Goal: Use online tool/utility: Utilize a website feature to perform a specific function

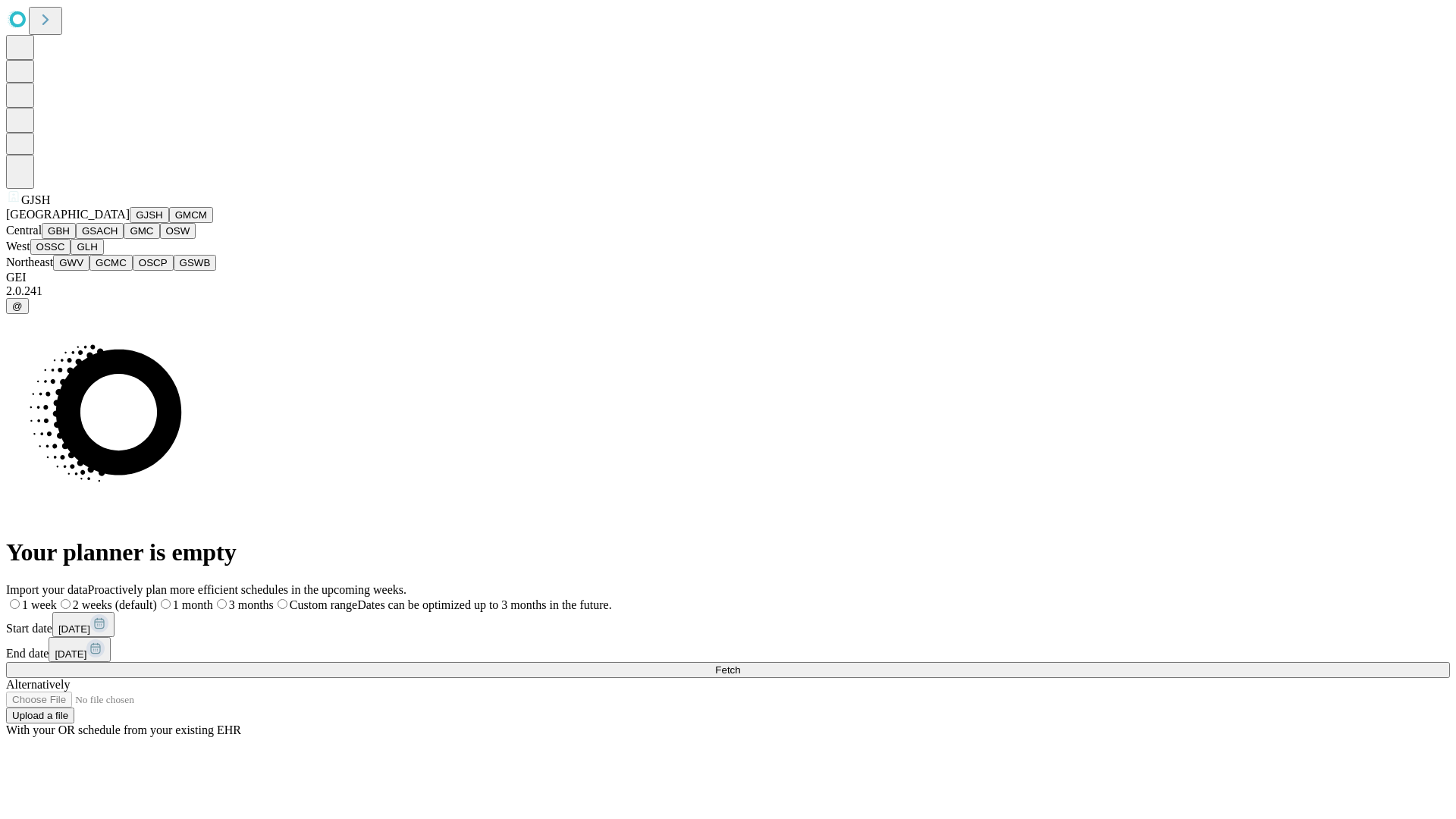
click at [130, 223] on button "GJSH" at bounding box center [149, 215] width 40 height 16
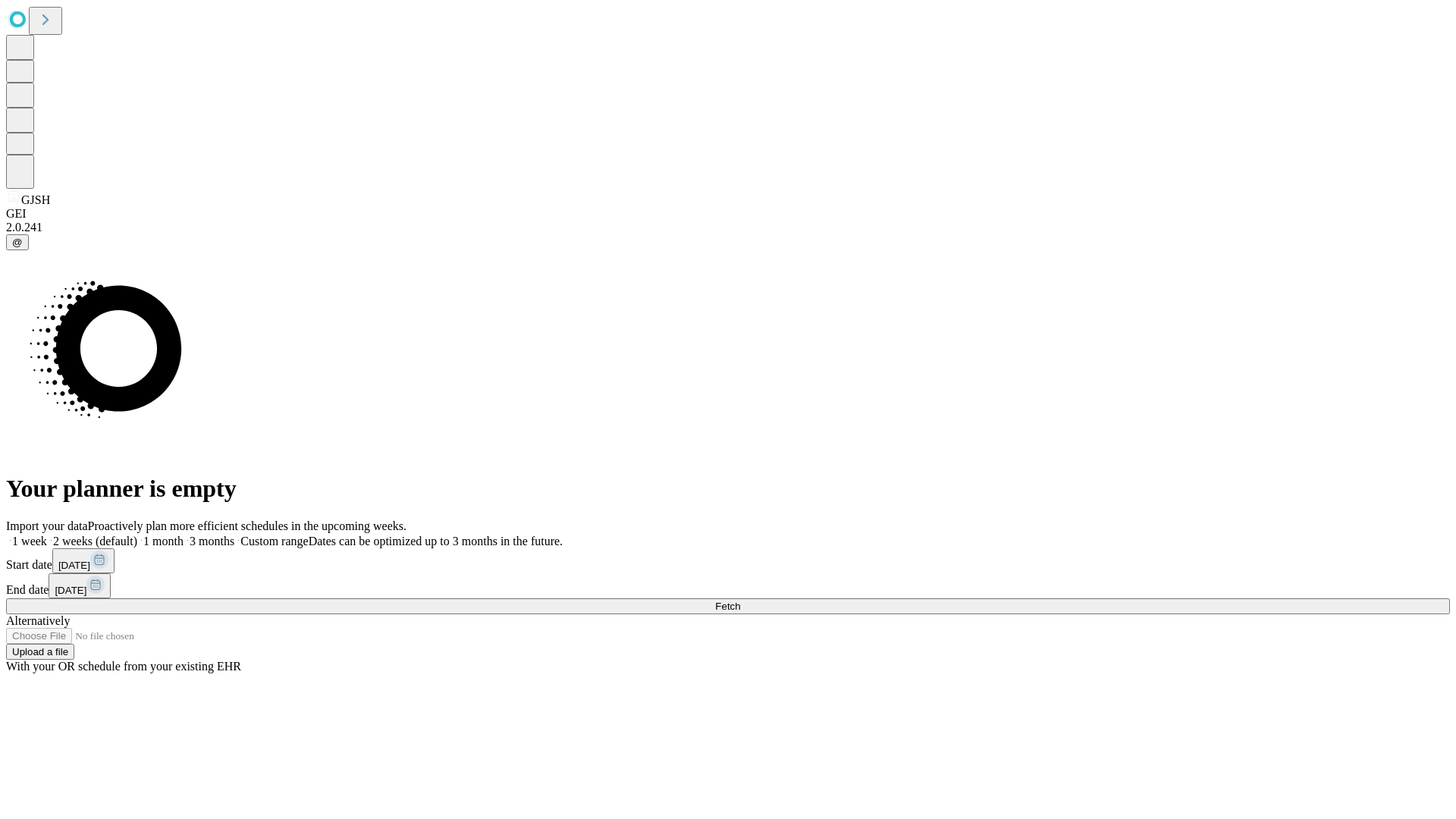
click at [47, 535] on label "1 week" at bounding box center [26, 541] width 41 height 13
click at [740, 600] on span "Fetch" at bounding box center [728, 606] width 25 height 12
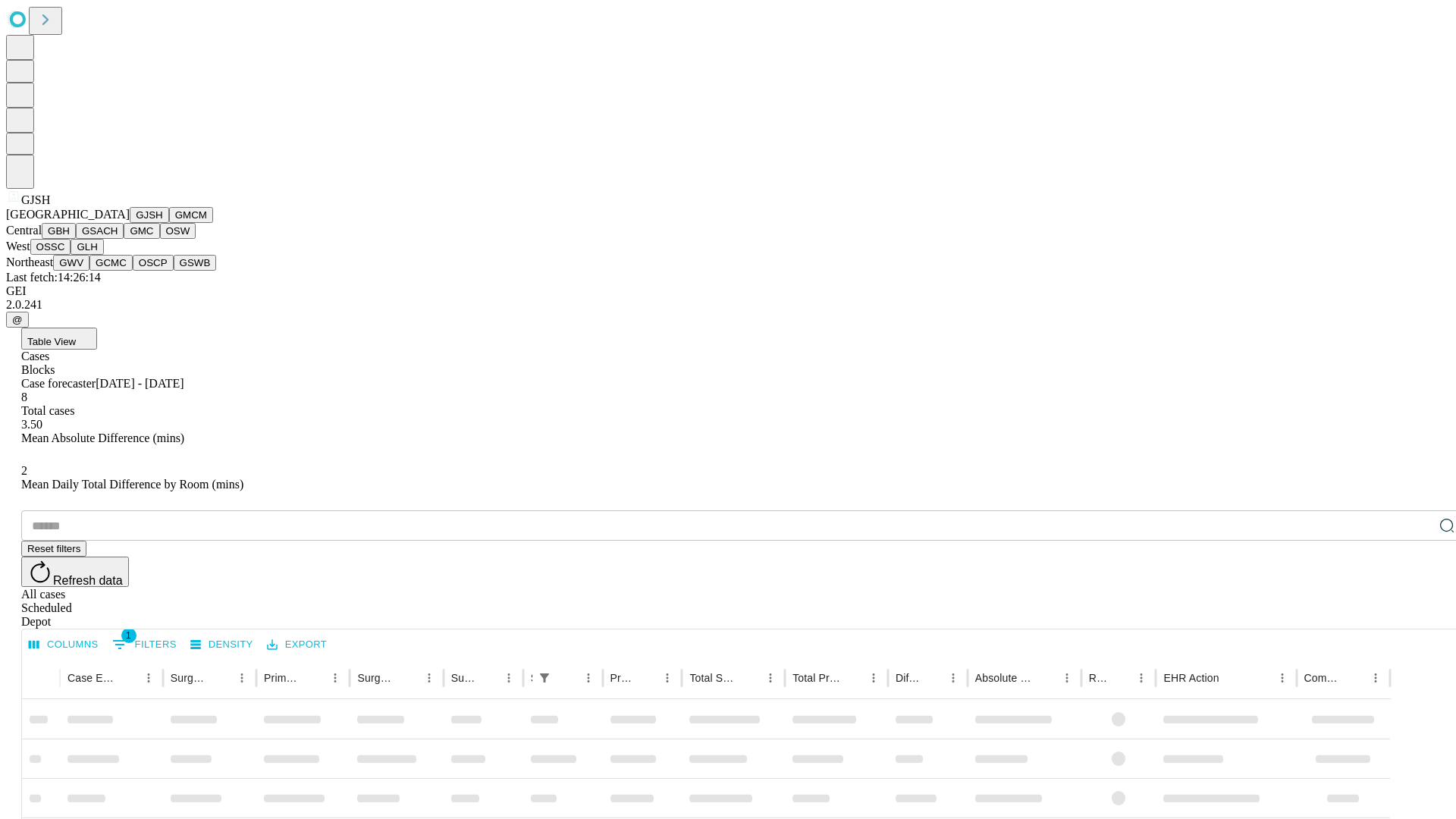
click at [169, 223] on button "GMCM" at bounding box center [191, 215] width 44 height 16
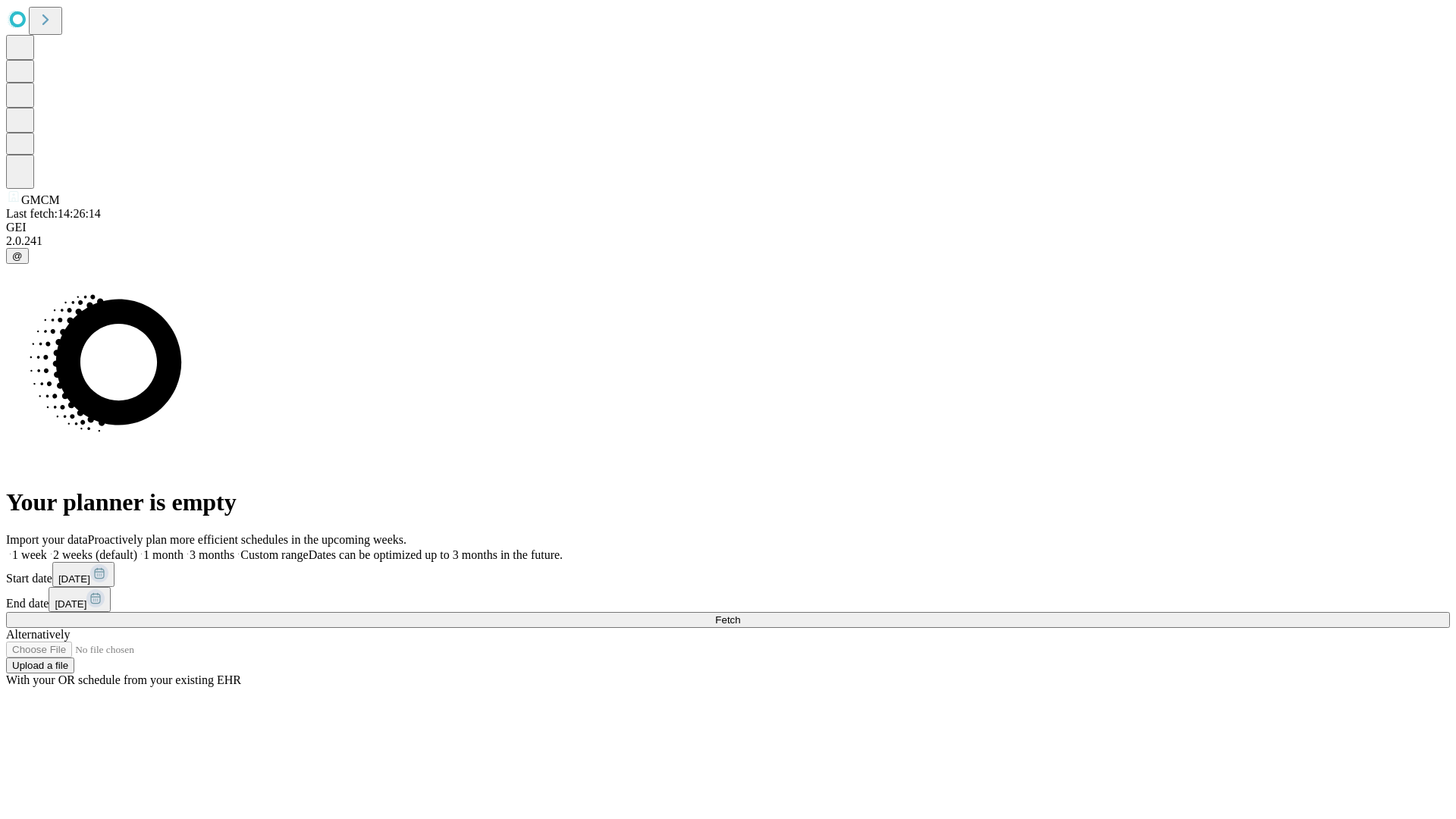
click at [47, 548] on label "1 week" at bounding box center [26, 554] width 41 height 13
click at [740, 614] on span "Fetch" at bounding box center [728, 619] width 25 height 12
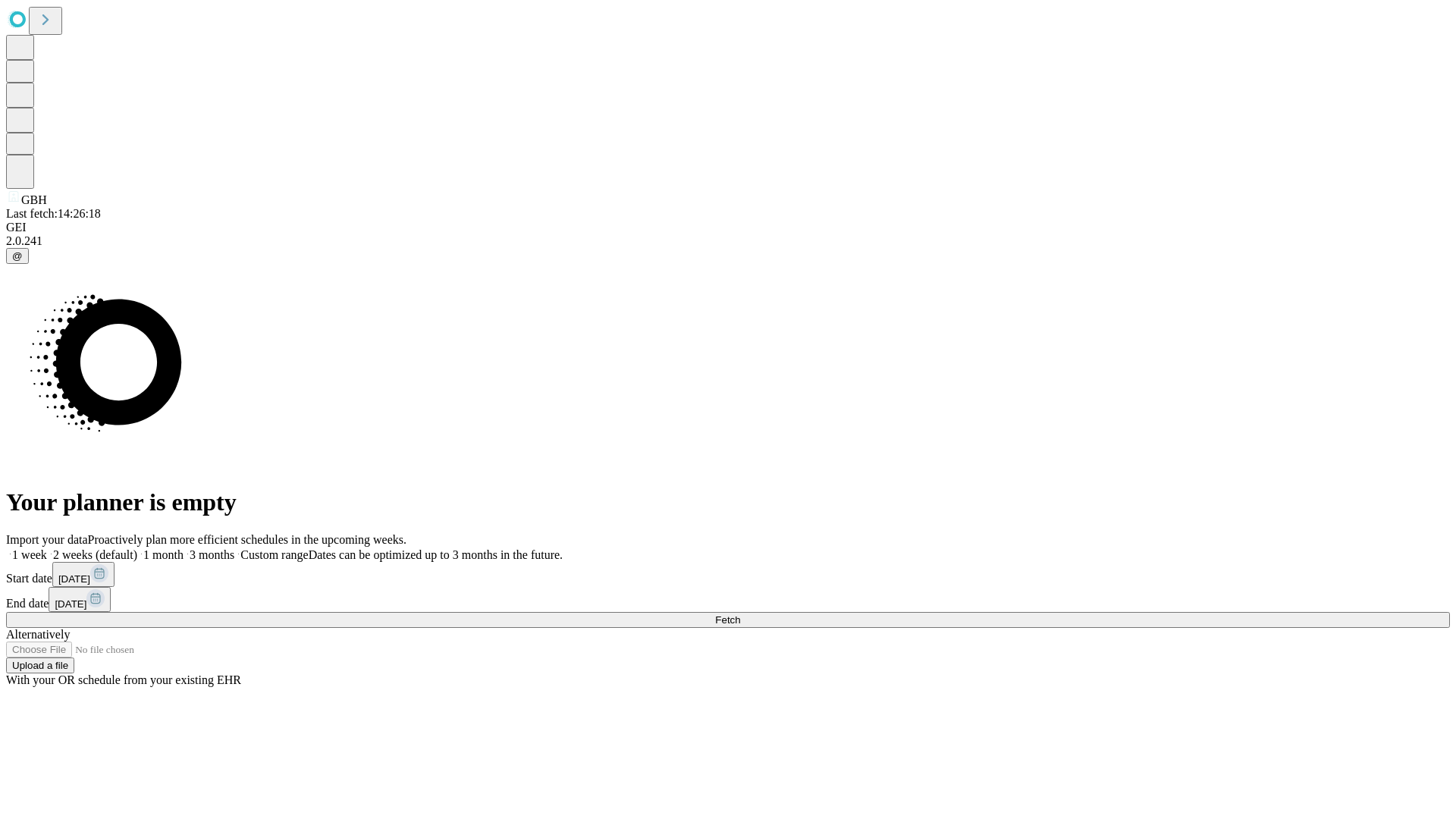
click at [740, 614] on span "Fetch" at bounding box center [728, 619] width 25 height 12
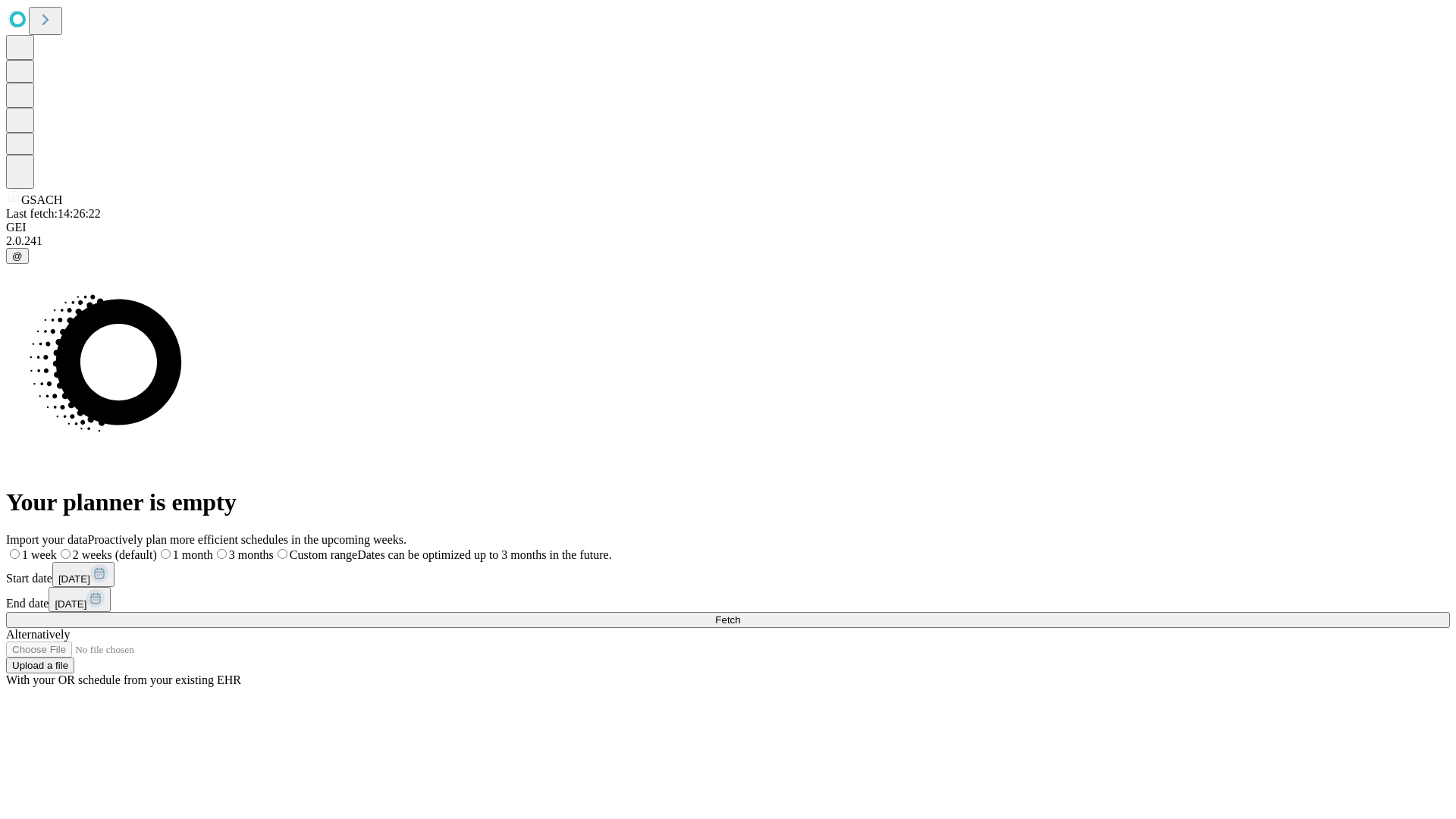
click at [57, 548] on label "1 week" at bounding box center [32, 554] width 50 height 13
click at [740, 614] on span "Fetch" at bounding box center [728, 619] width 25 height 12
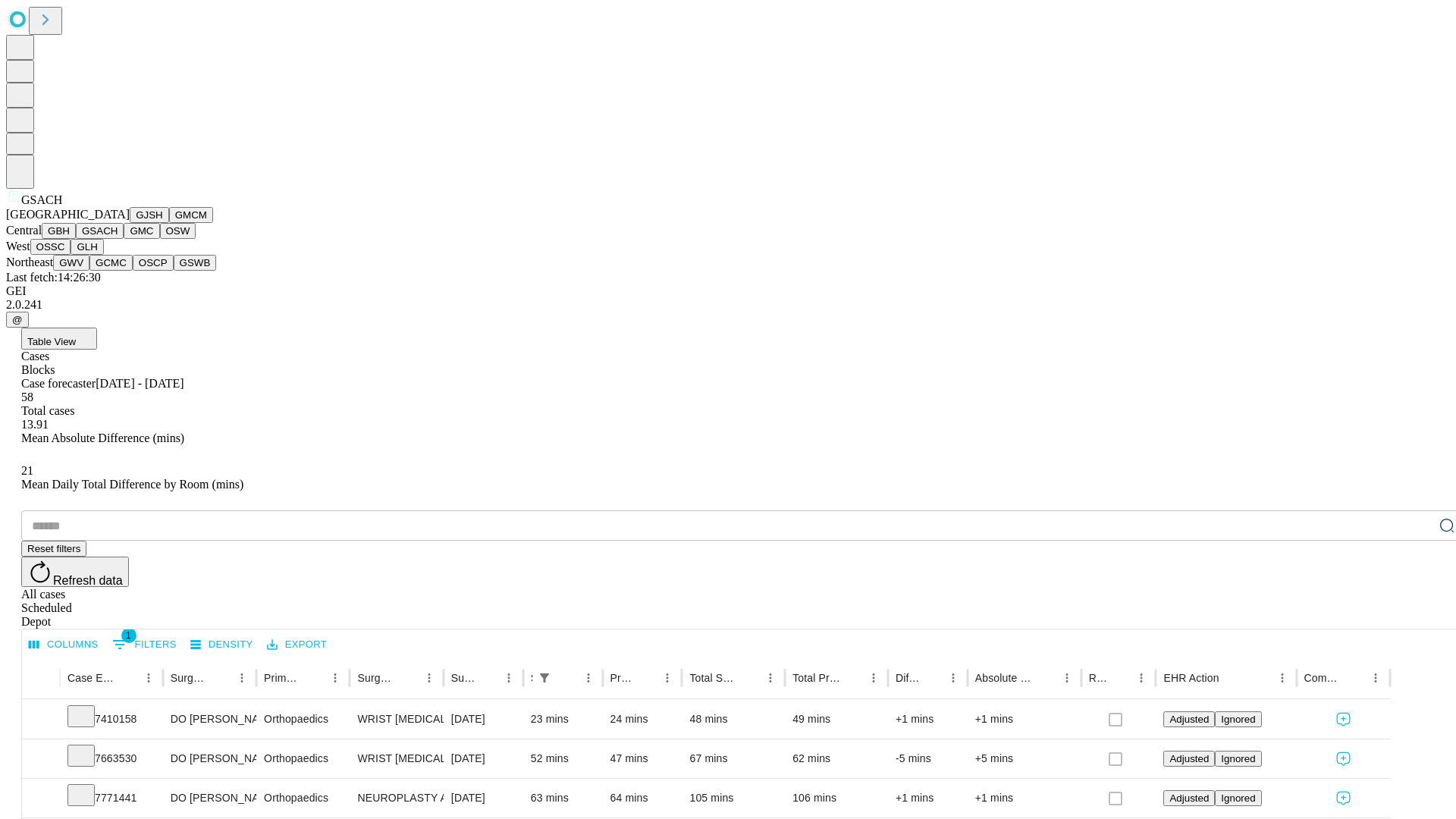
click at [123, 238] on button "GMC" at bounding box center [141, 231] width 36 height 16
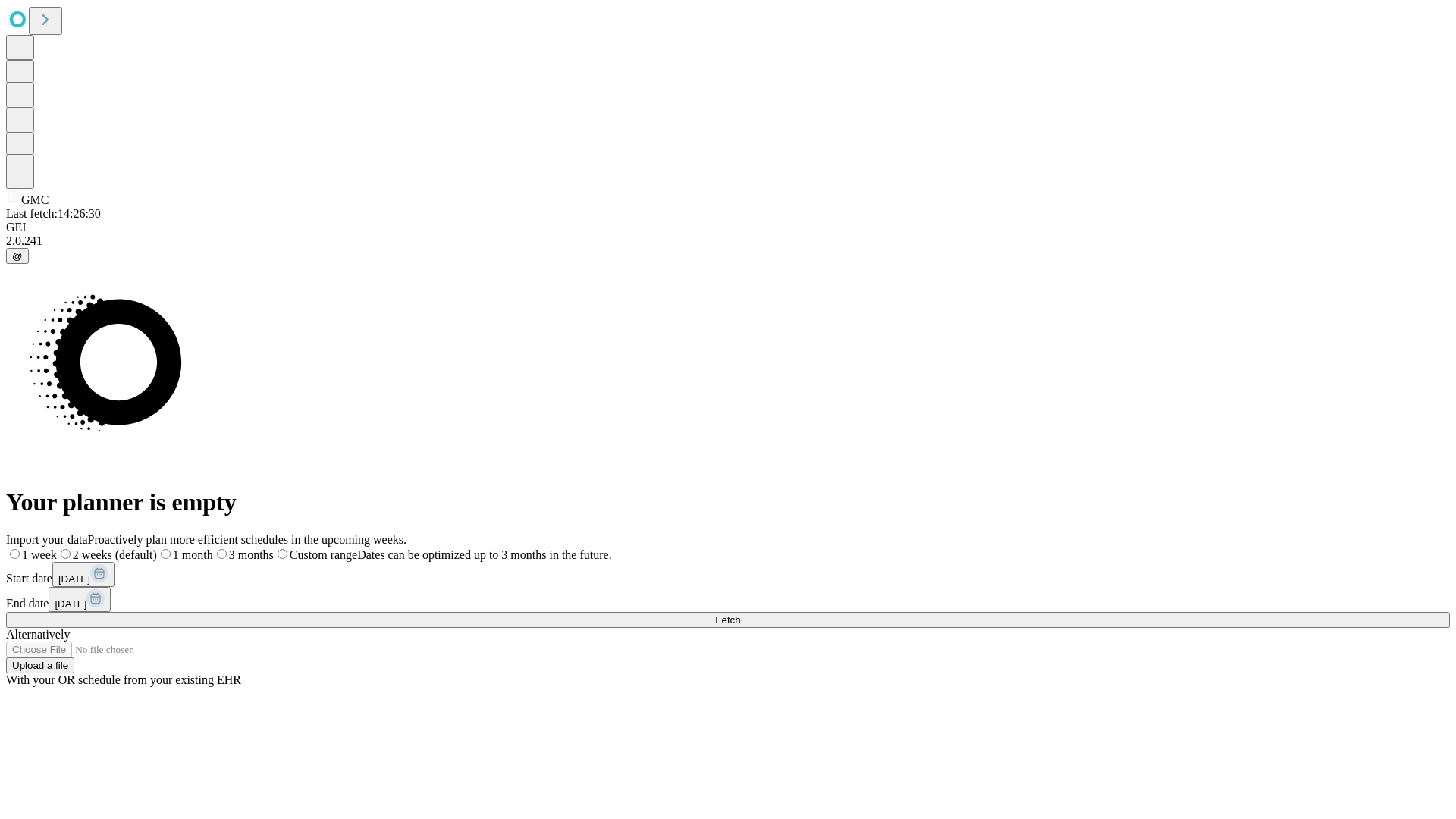
click at [57, 548] on label "1 week" at bounding box center [32, 554] width 50 height 13
click at [740, 614] on span "Fetch" at bounding box center [728, 619] width 25 height 12
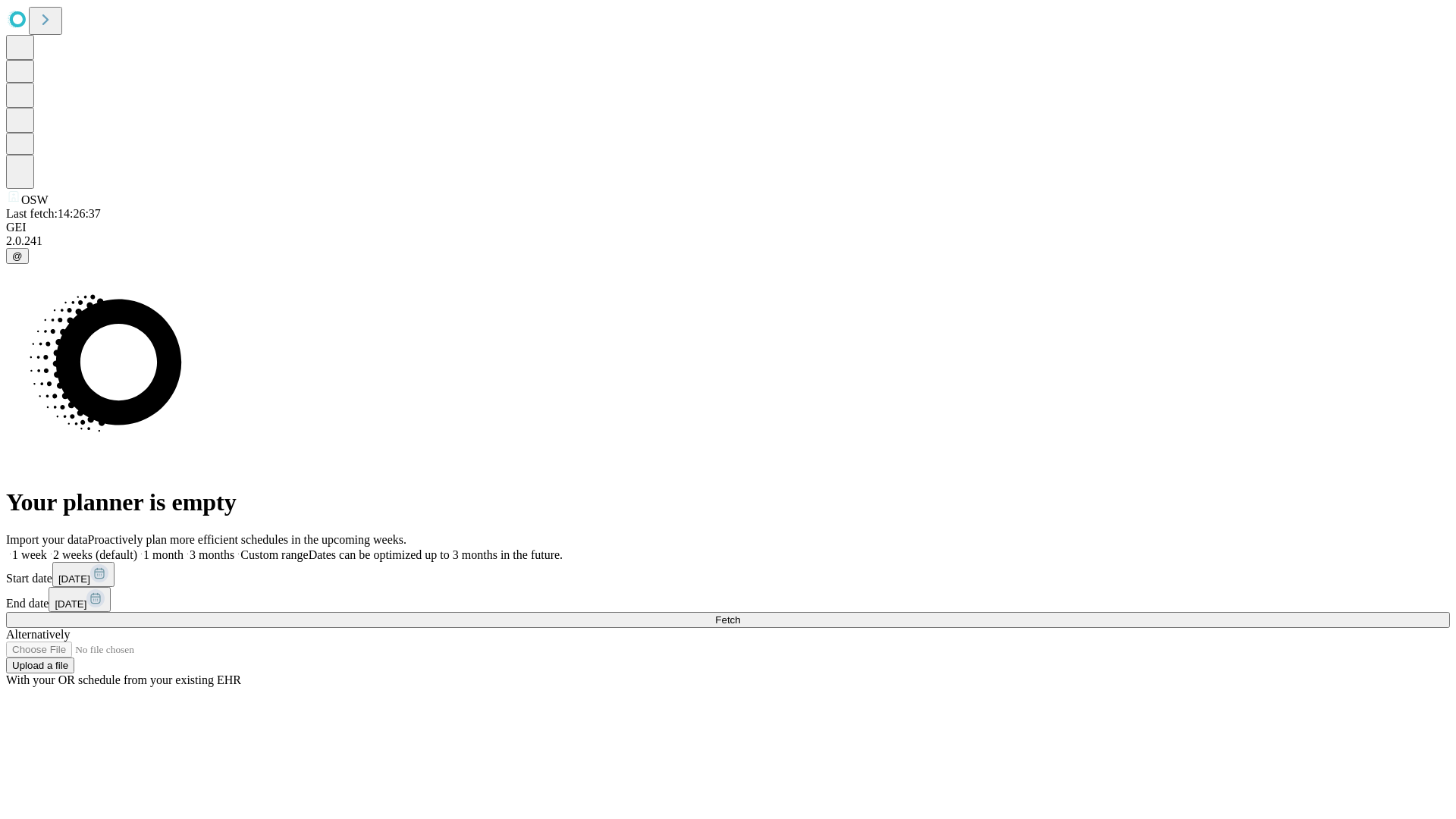
click at [47, 548] on label "1 week" at bounding box center [26, 554] width 41 height 13
click at [740, 614] on span "Fetch" at bounding box center [728, 619] width 25 height 12
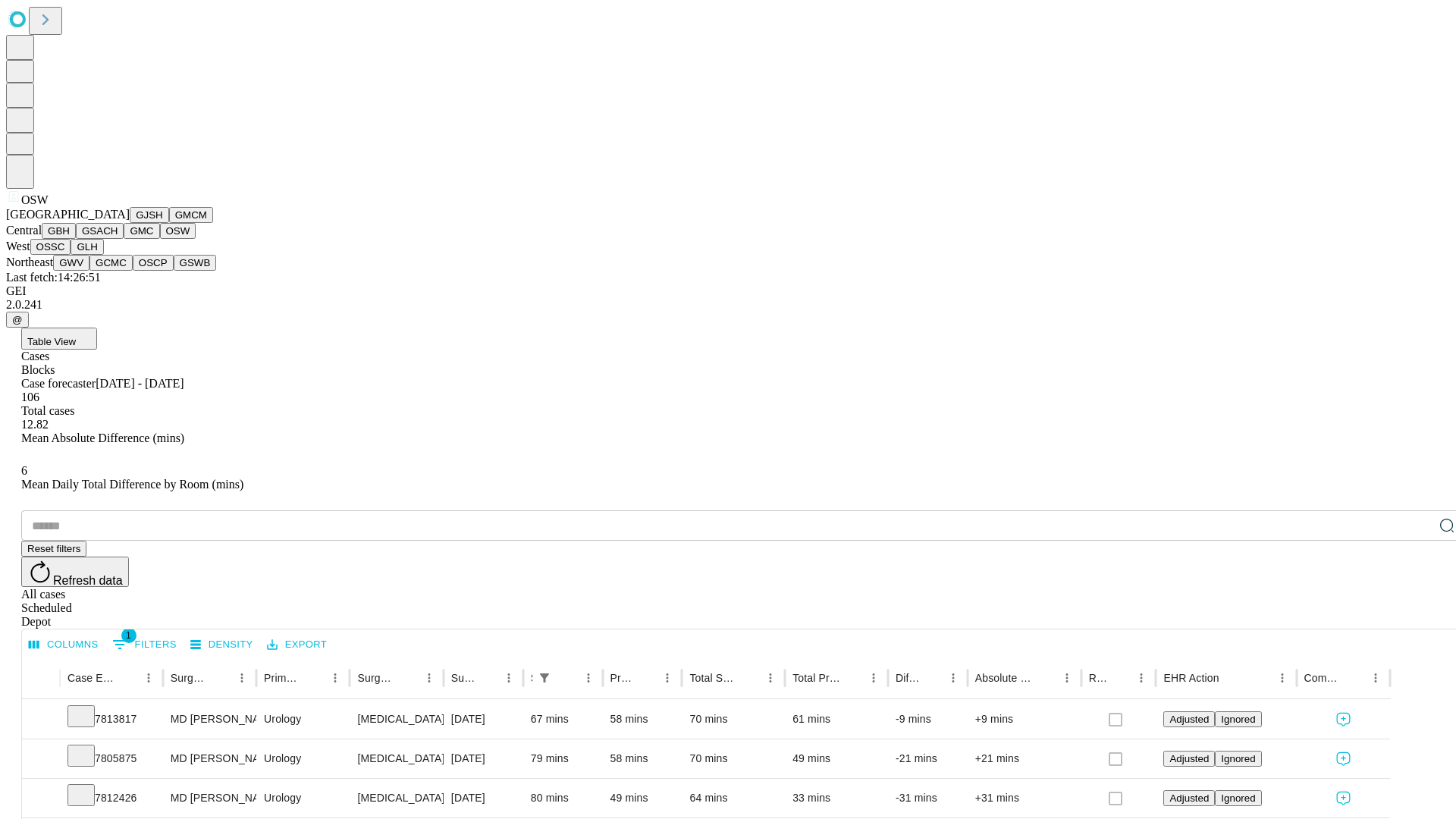
click at [71, 255] on button "OSSC" at bounding box center [50, 247] width 41 height 16
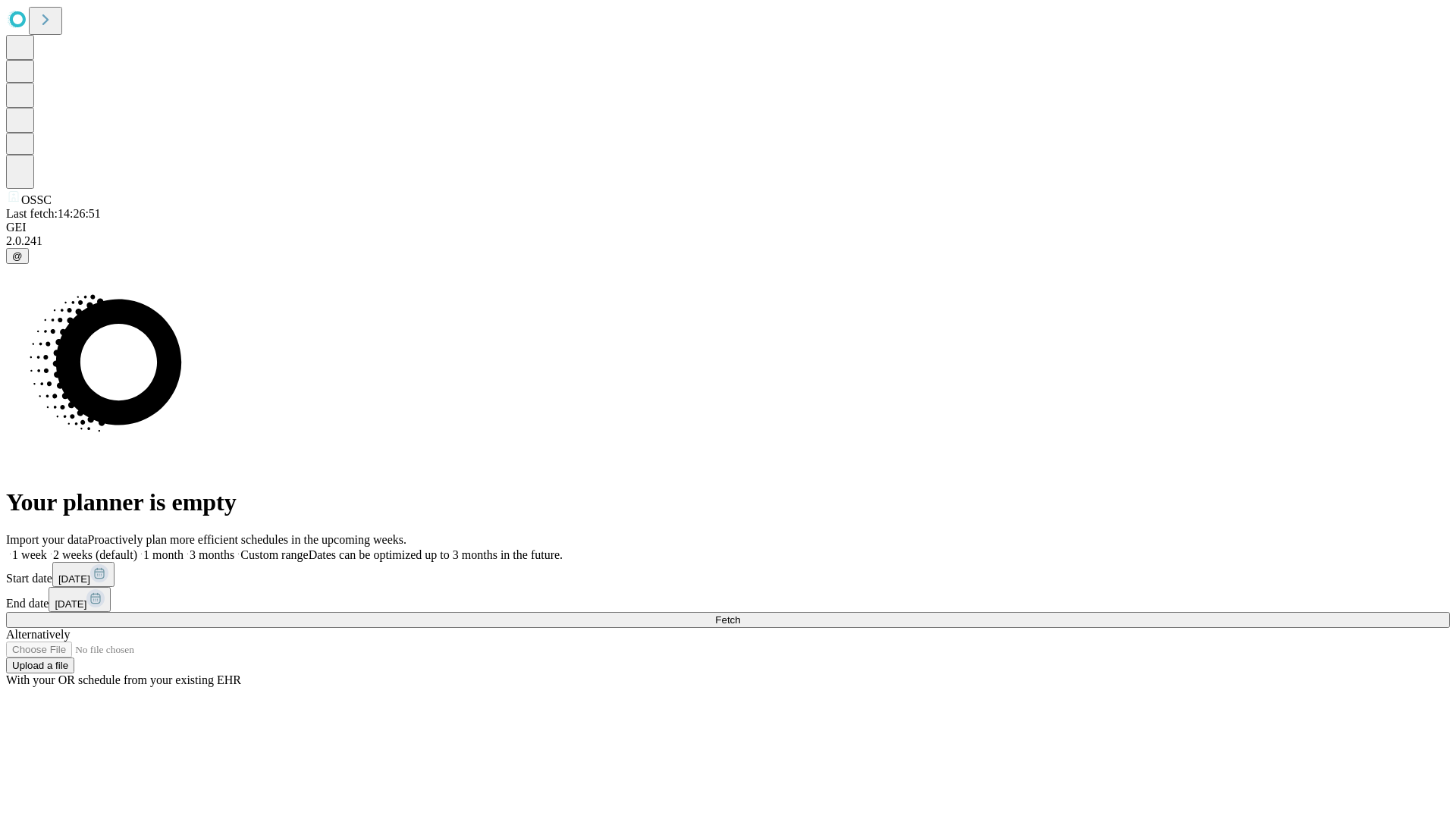
click at [47, 548] on label "1 week" at bounding box center [26, 554] width 41 height 13
click at [740, 614] on span "Fetch" at bounding box center [728, 619] width 25 height 12
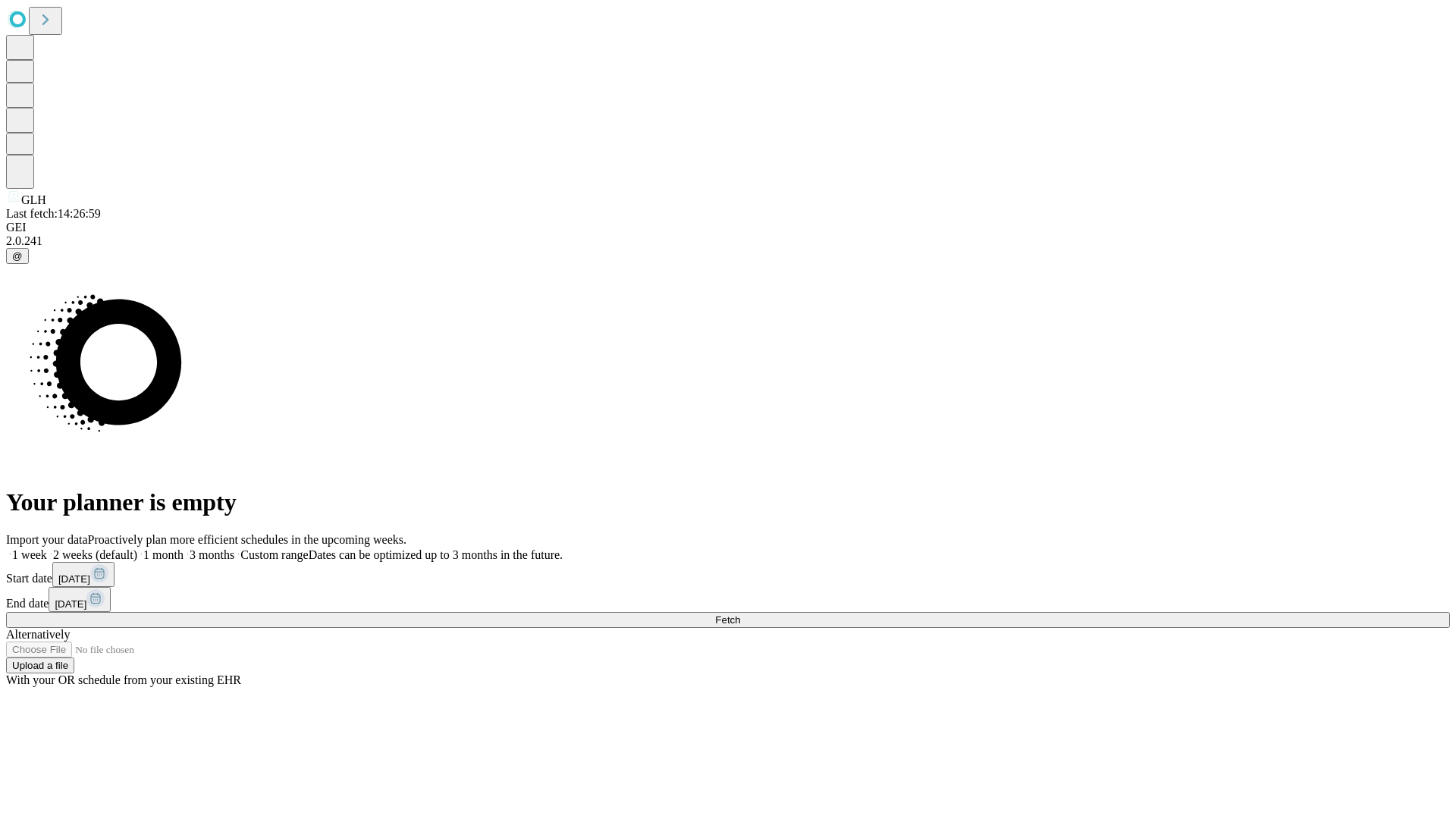
click at [740, 614] on span "Fetch" at bounding box center [728, 619] width 25 height 12
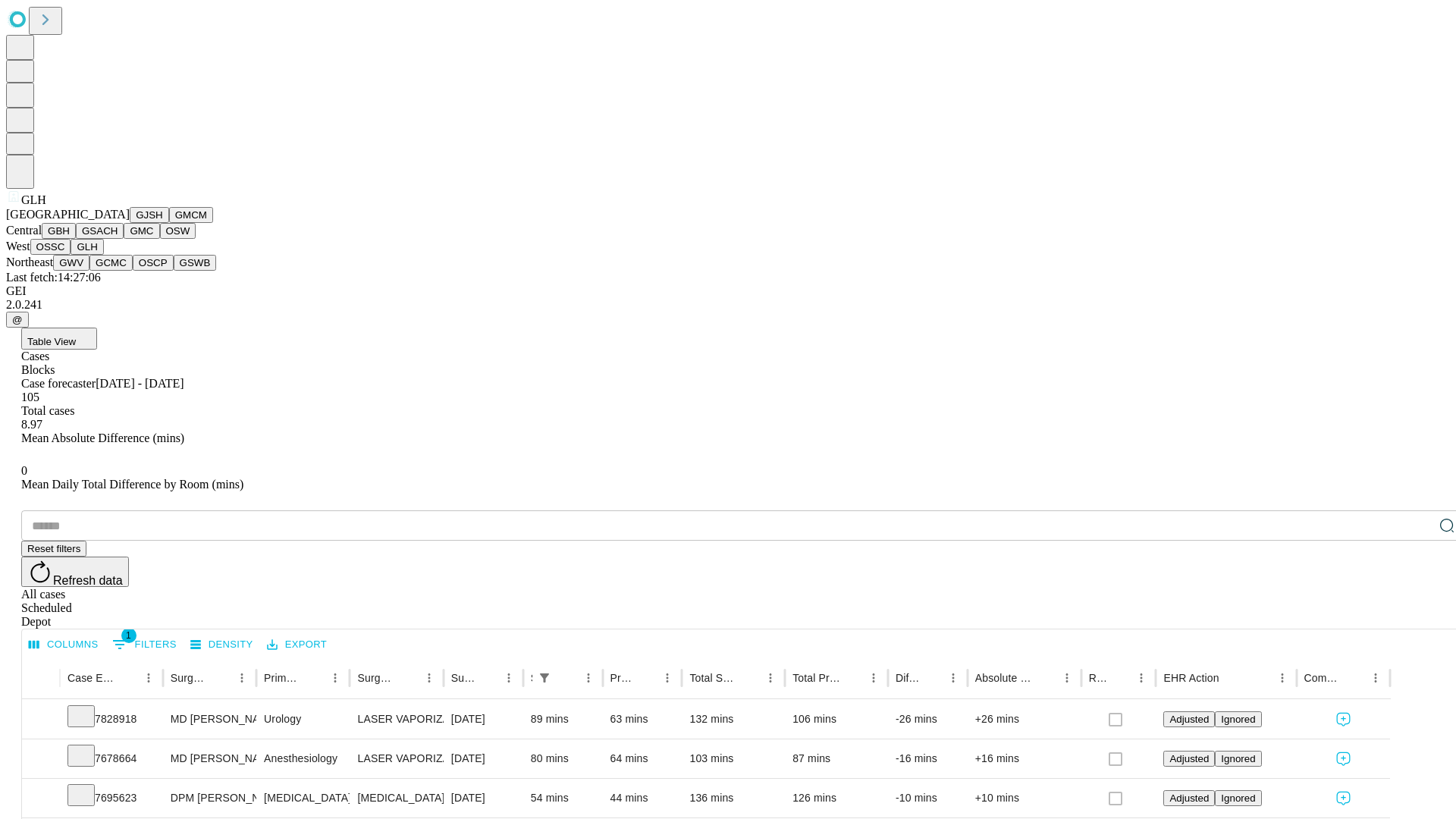
click at [89, 271] on button "GWV" at bounding box center [71, 263] width 36 height 16
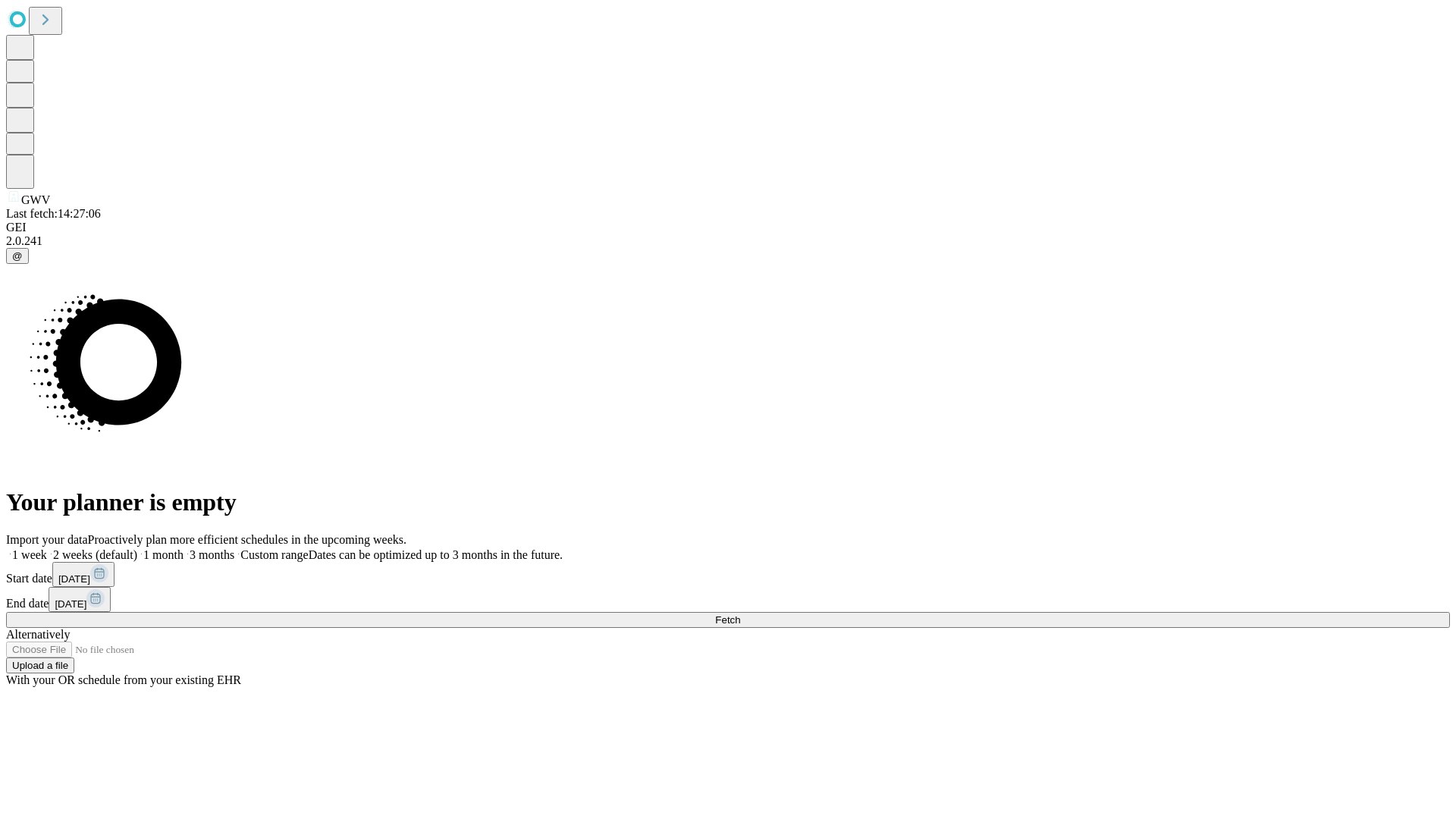
click at [47, 548] on label "1 week" at bounding box center [26, 554] width 41 height 13
click at [740, 614] on span "Fetch" at bounding box center [728, 619] width 25 height 12
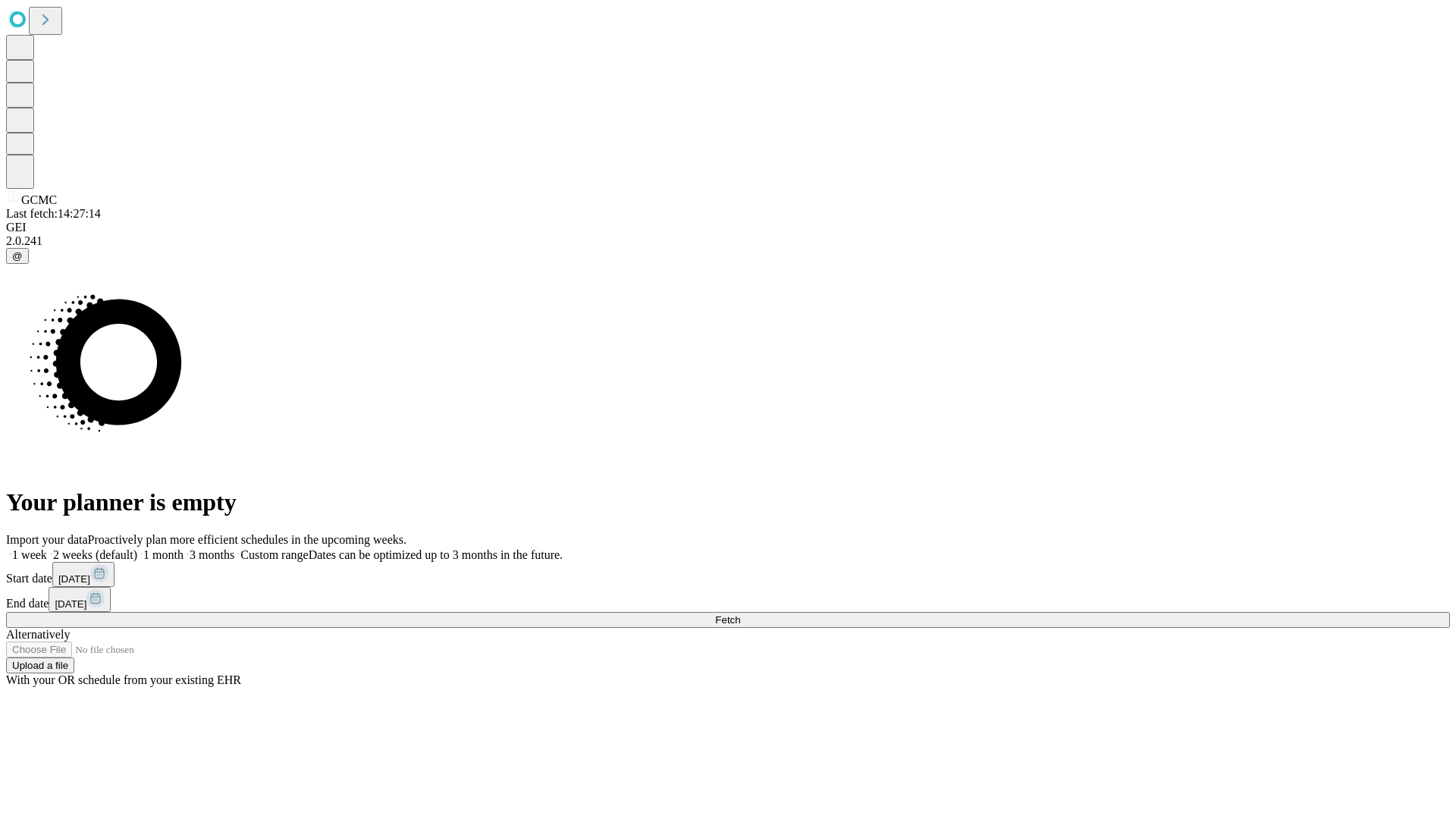
click at [47, 548] on label "1 week" at bounding box center [26, 554] width 41 height 13
click at [740, 614] on span "Fetch" at bounding box center [728, 619] width 25 height 12
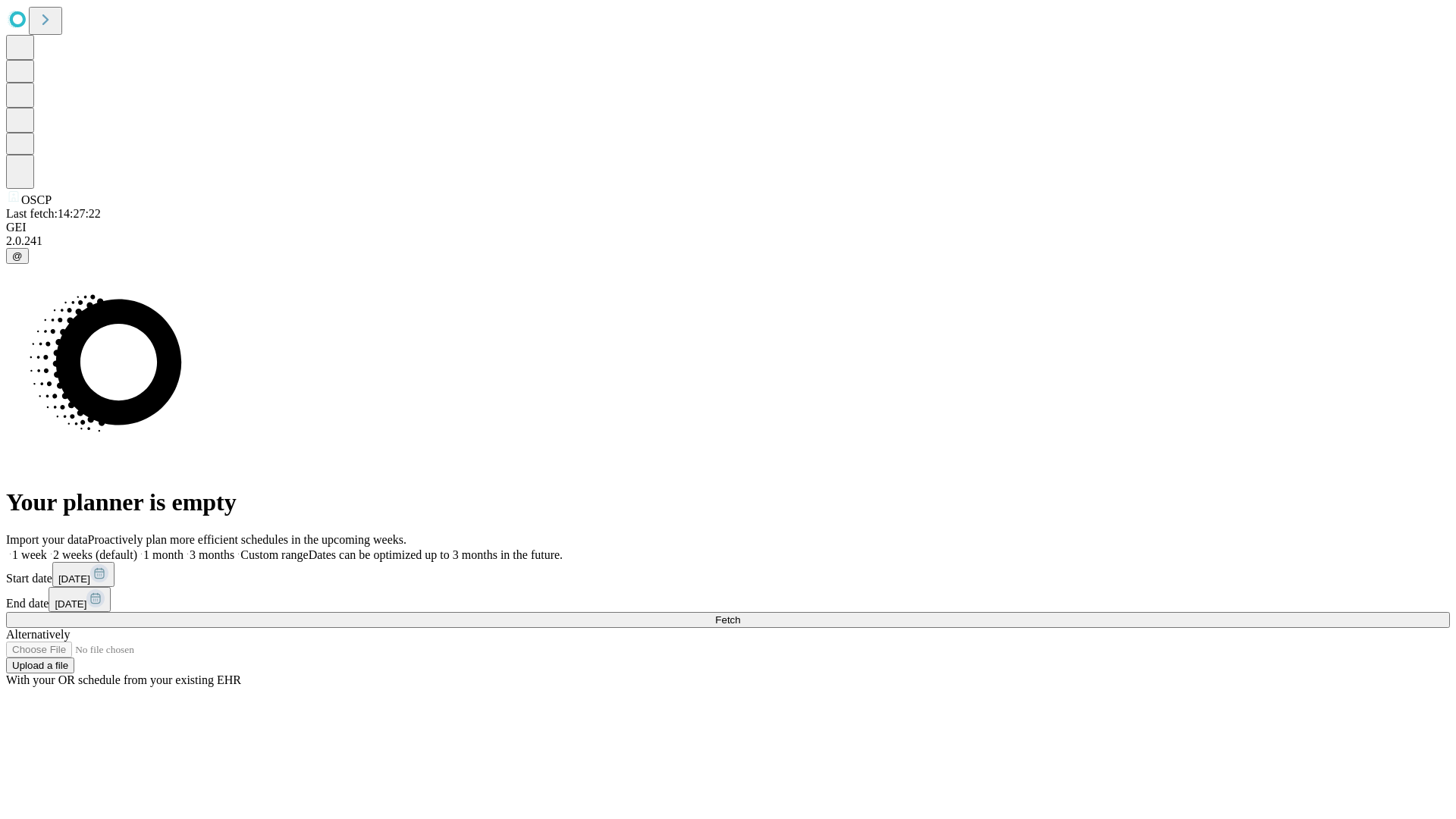
click at [47, 548] on label "1 week" at bounding box center [26, 554] width 41 height 13
click at [740, 614] on span "Fetch" at bounding box center [728, 619] width 25 height 12
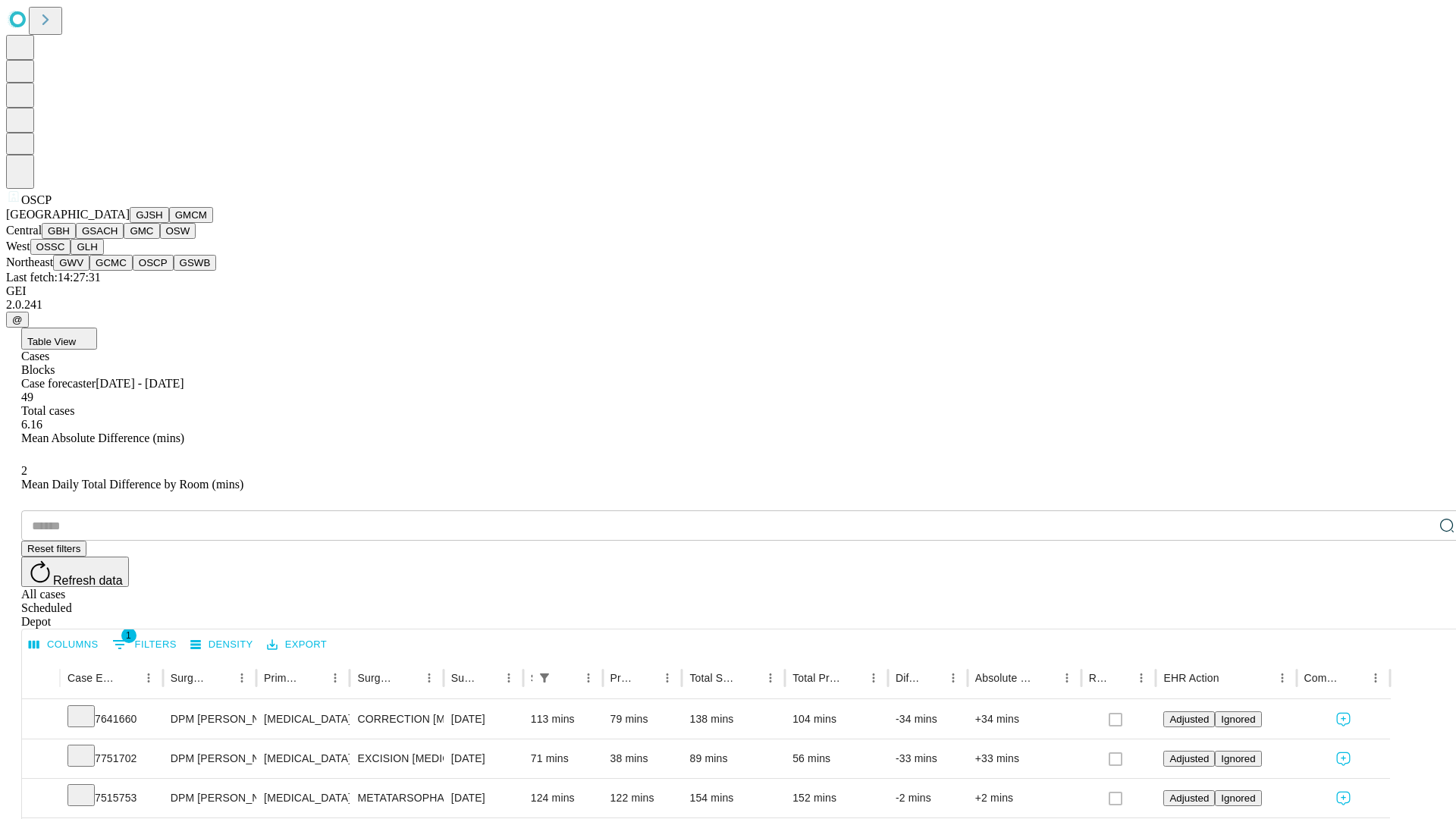
click at [174, 271] on button "GSWB" at bounding box center [195, 263] width 43 height 16
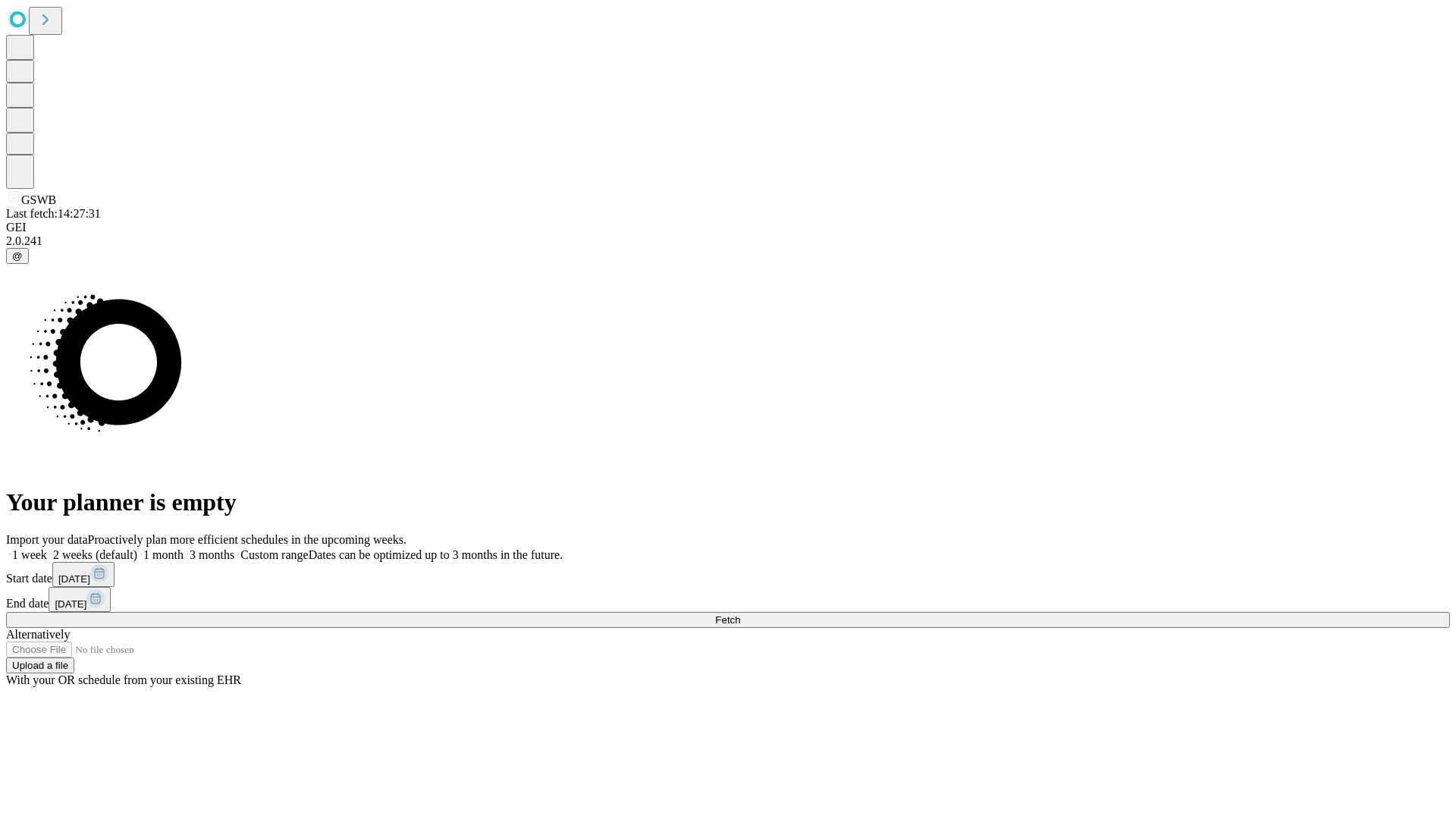
click at [47, 548] on label "1 week" at bounding box center [26, 554] width 41 height 13
click at [740, 614] on span "Fetch" at bounding box center [728, 619] width 25 height 12
